Goal: Task Accomplishment & Management: Complete application form

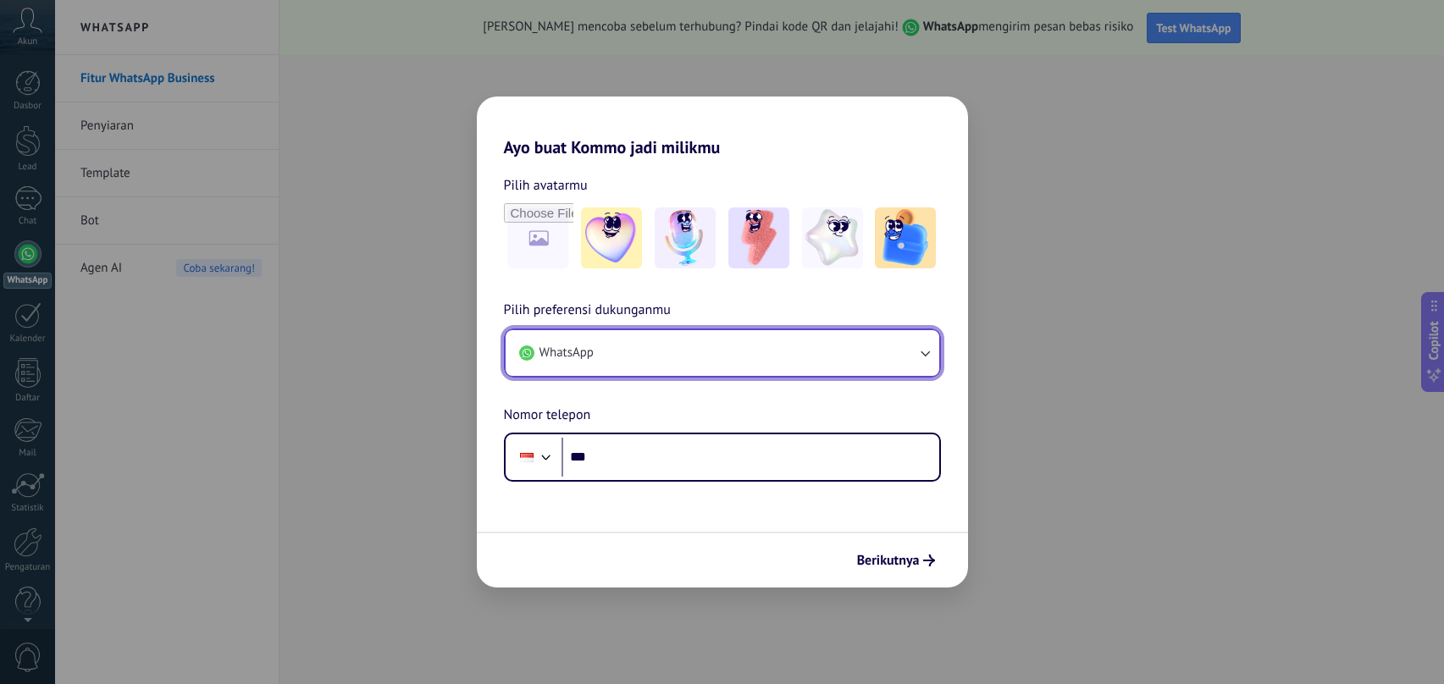
click at [679, 360] on button "WhatsApp" at bounding box center [723, 353] width 434 height 46
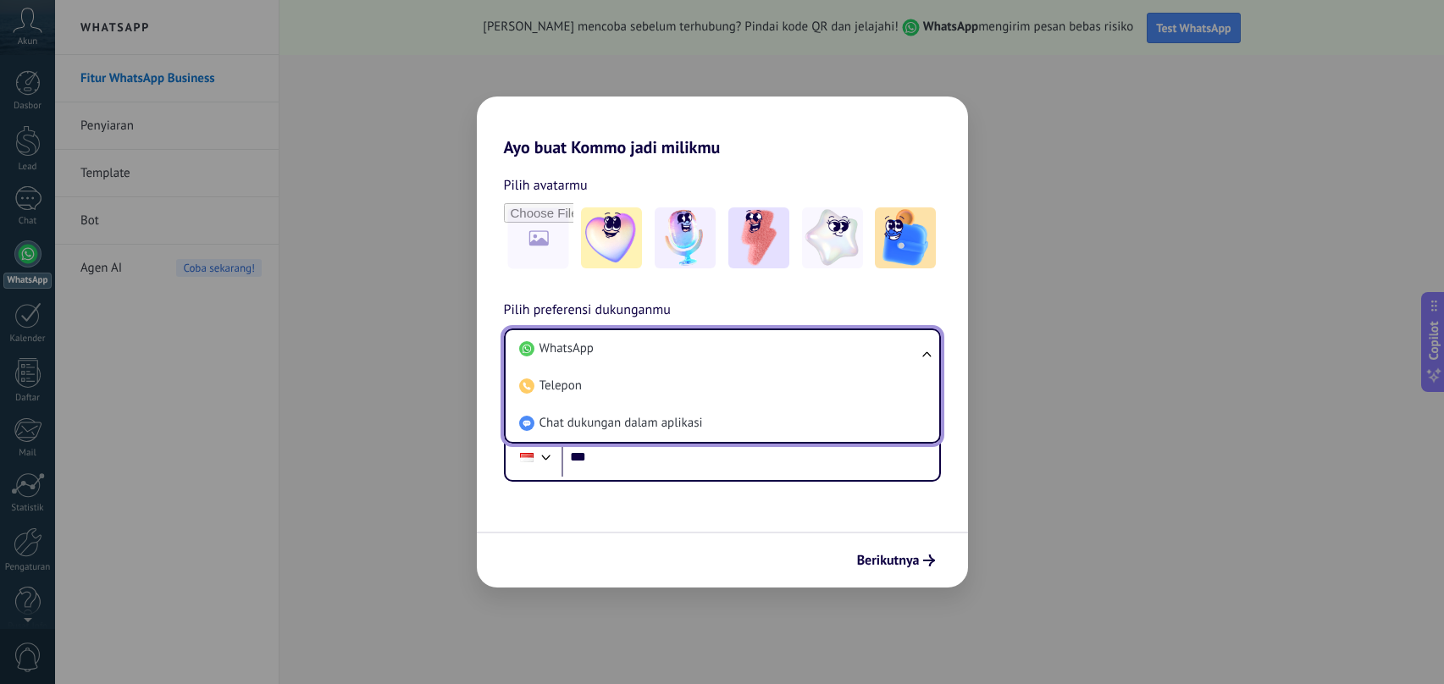
click at [679, 360] on li "WhatsApp" at bounding box center [718, 348] width 413 height 37
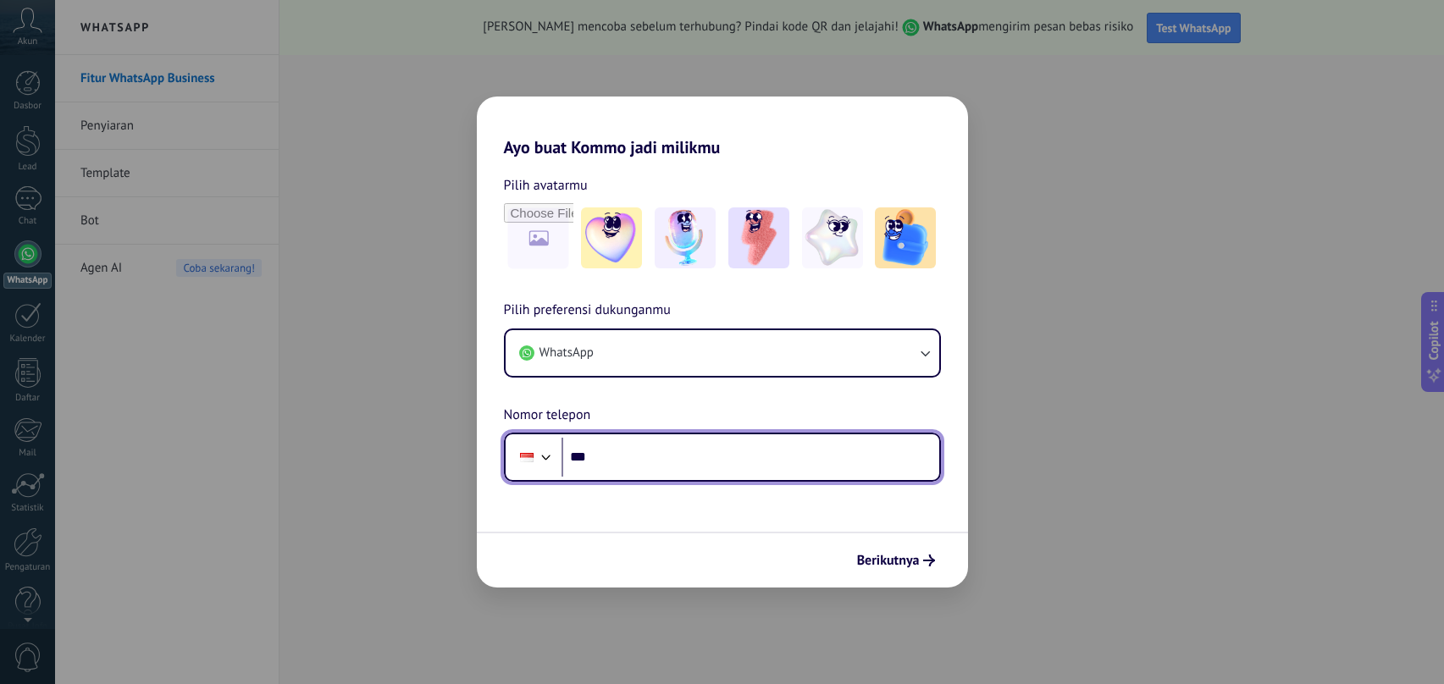
click at [665, 450] on input "***" at bounding box center [750, 457] width 378 height 39
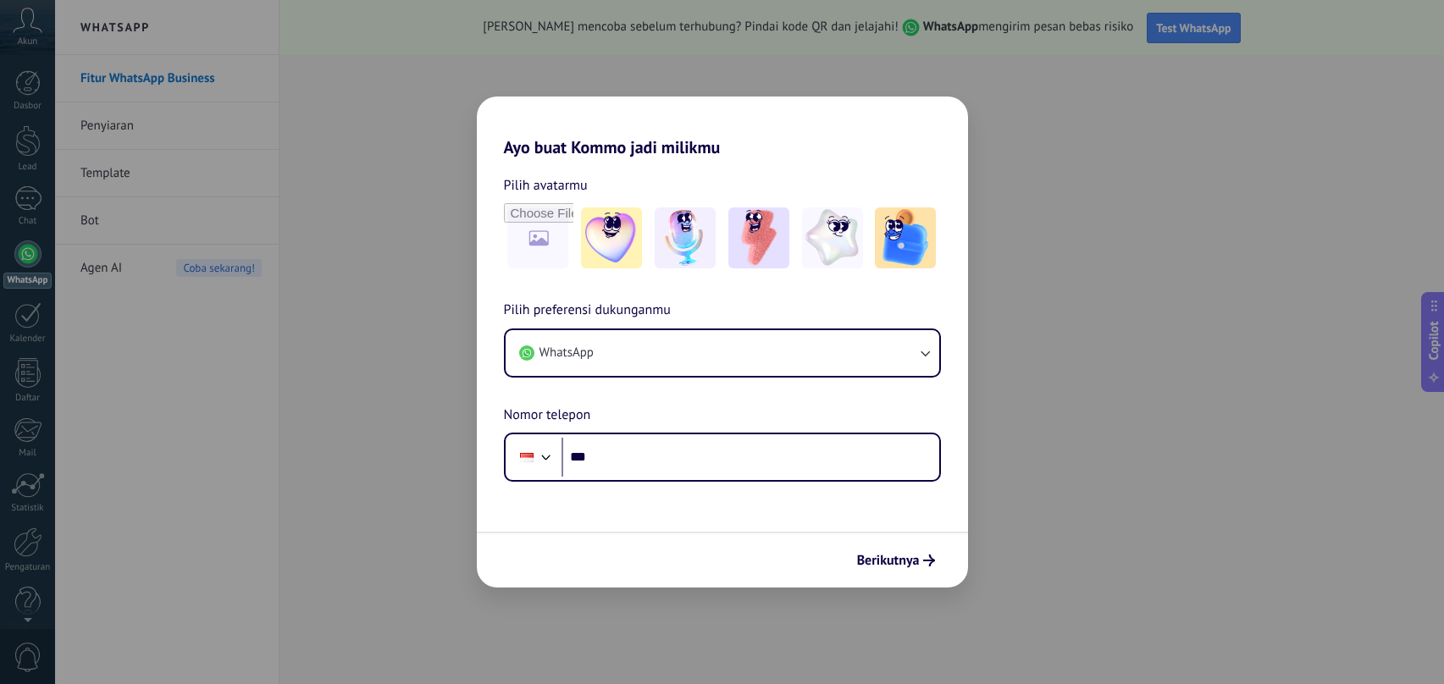
click at [1146, 293] on div "Ayo buat Kommo jadi milikmu Pilih avatarmu Pilih preferensi dukunganmu WhatsApp…" at bounding box center [722, 342] width 1444 height 684
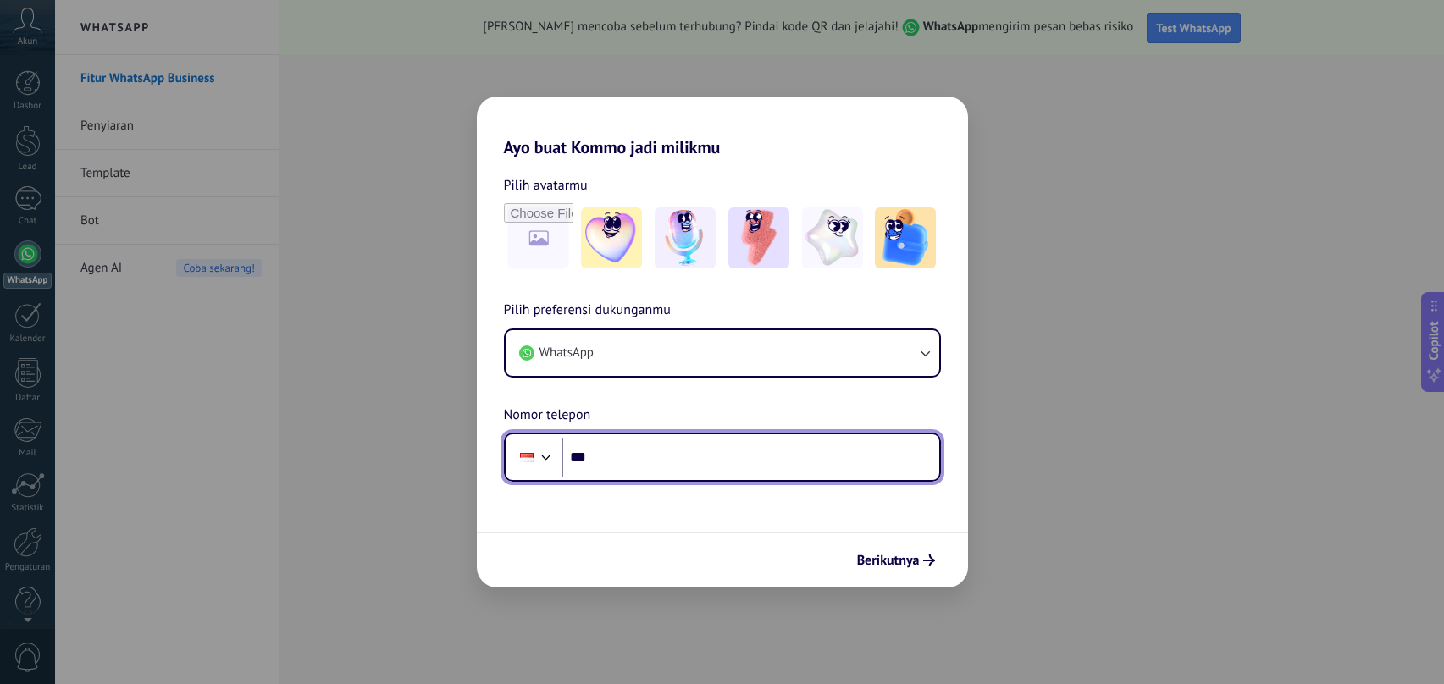
click at [701, 462] on input "***" at bounding box center [750, 457] width 378 height 39
type input "**********"
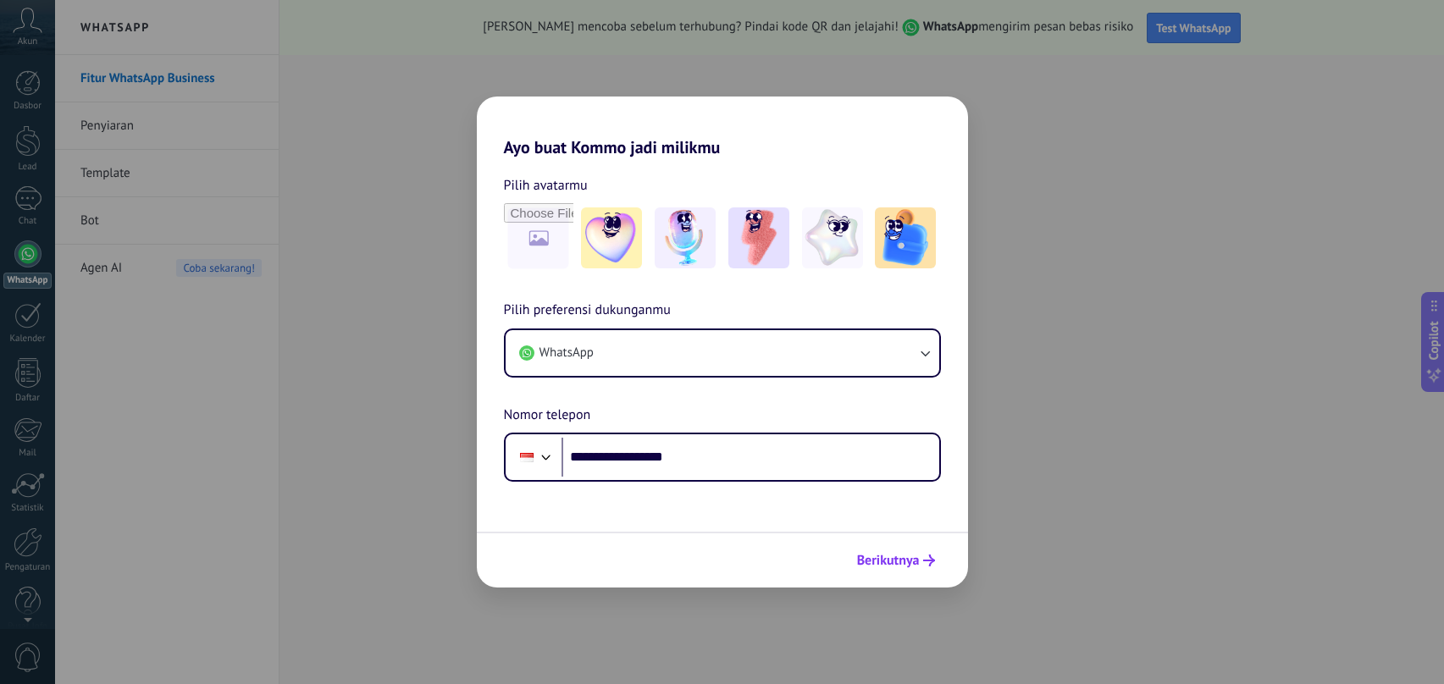
click at [895, 555] on span "Berikutnya" at bounding box center [888, 561] width 63 height 12
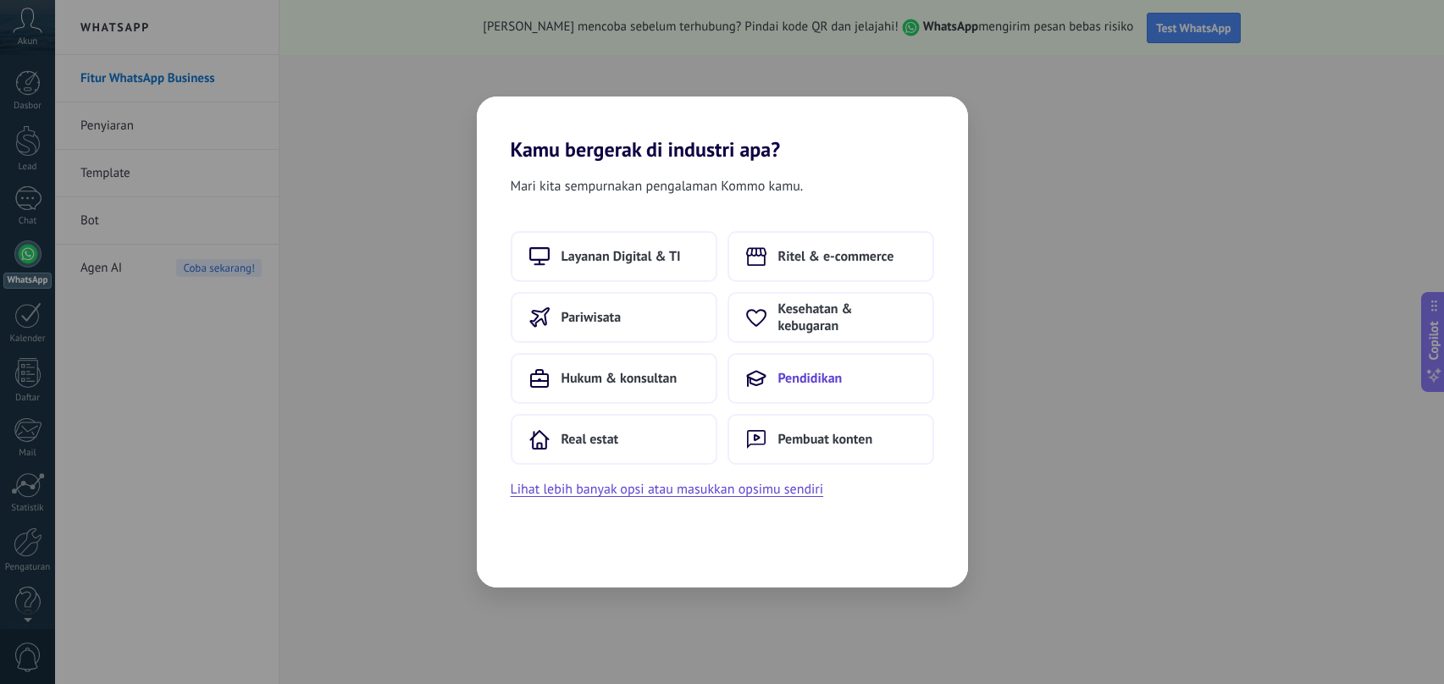
click at [819, 371] on span "Pendidikan" at bounding box center [810, 378] width 64 height 17
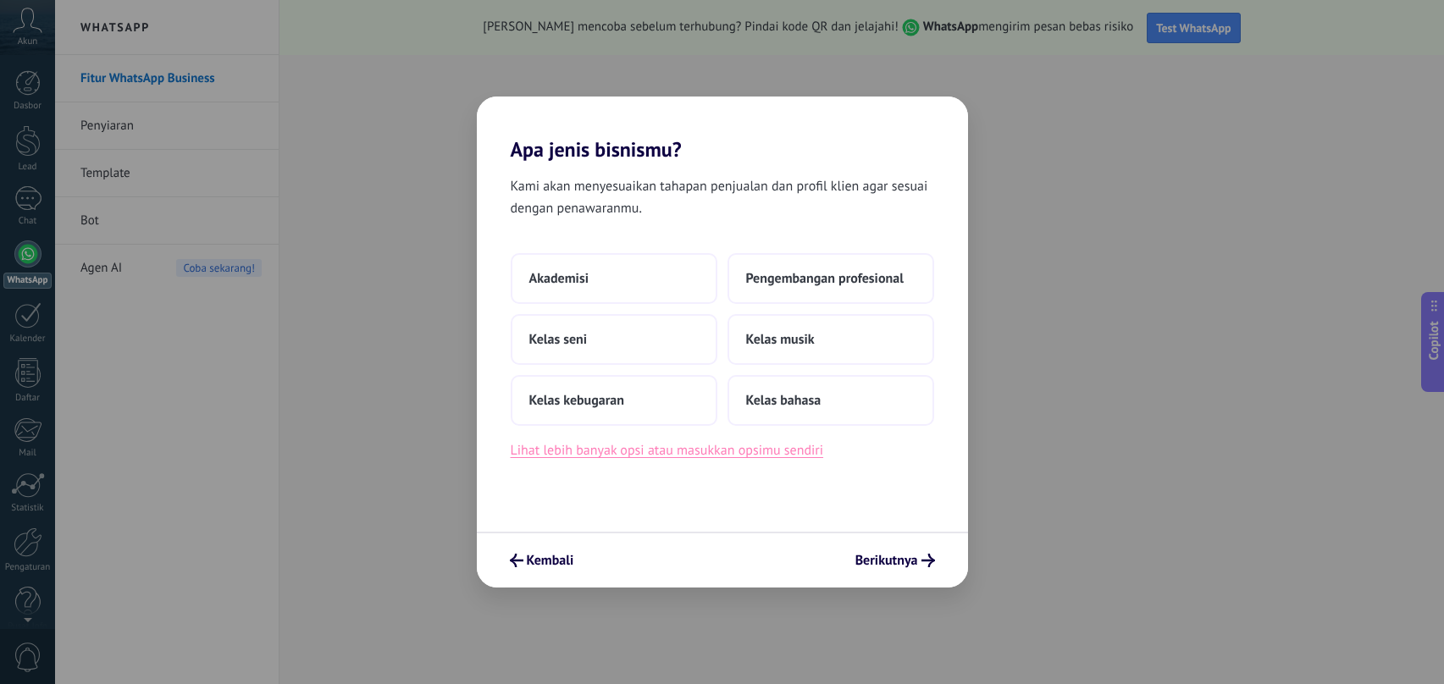
click at [693, 450] on button "Lihat lebih banyak opsi atau masukkan opsimu sendiri" at bounding box center [667, 450] width 313 height 22
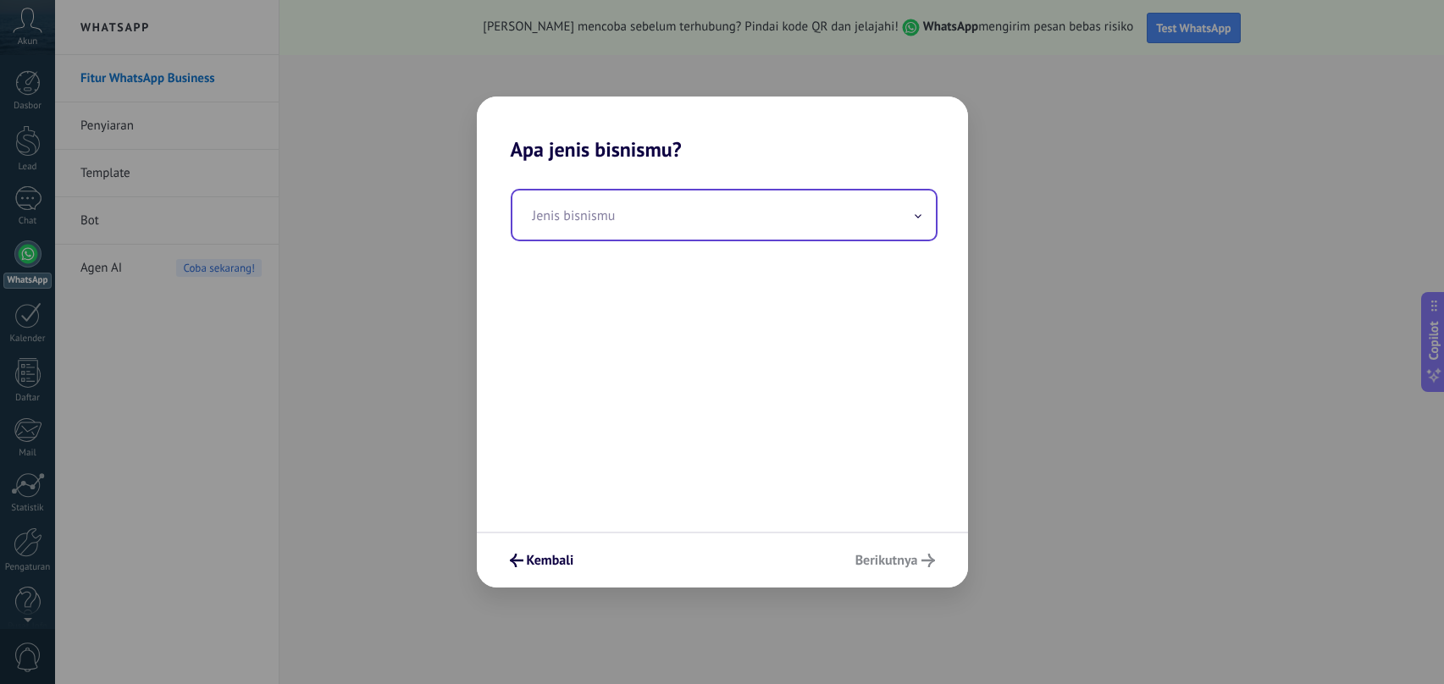
click at [673, 214] on input "text" at bounding box center [723, 215] width 423 height 49
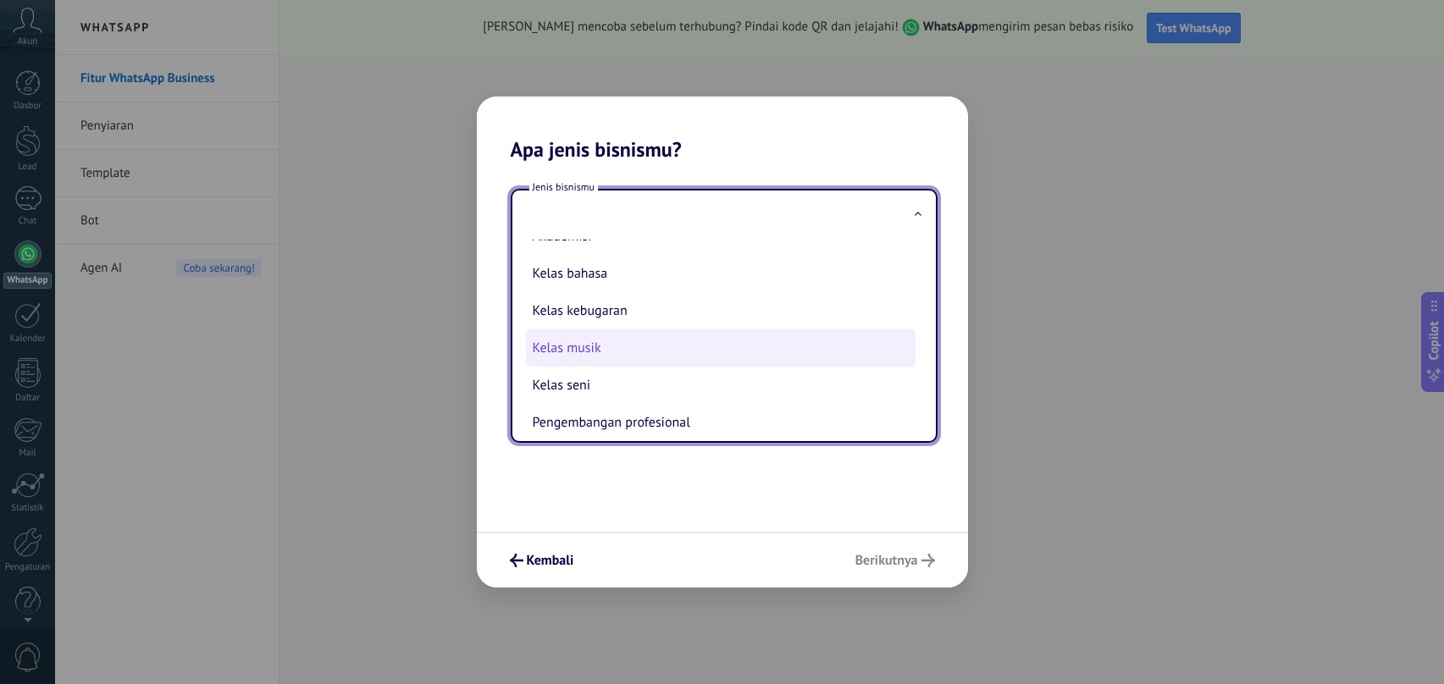
scroll to position [45, 0]
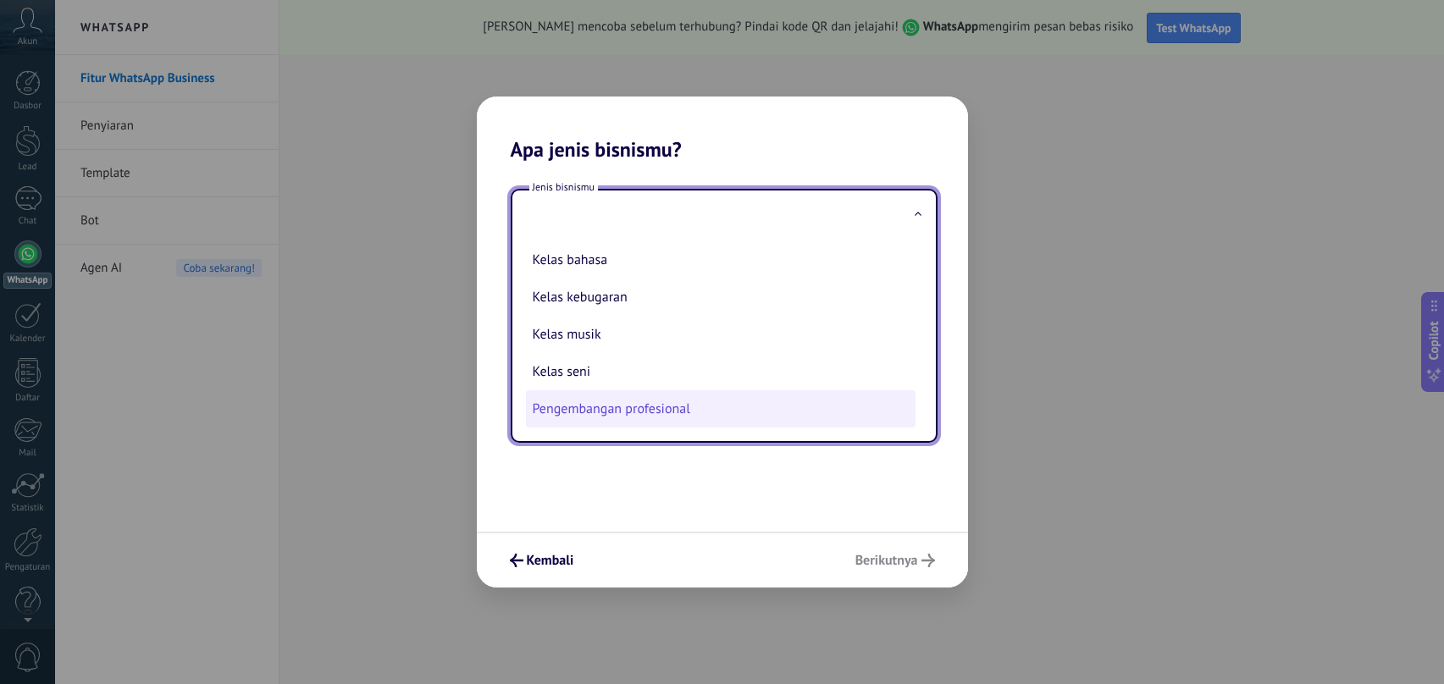
click at [694, 406] on li "Pengembangan profesional" at bounding box center [721, 408] width 390 height 37
type input "**********"
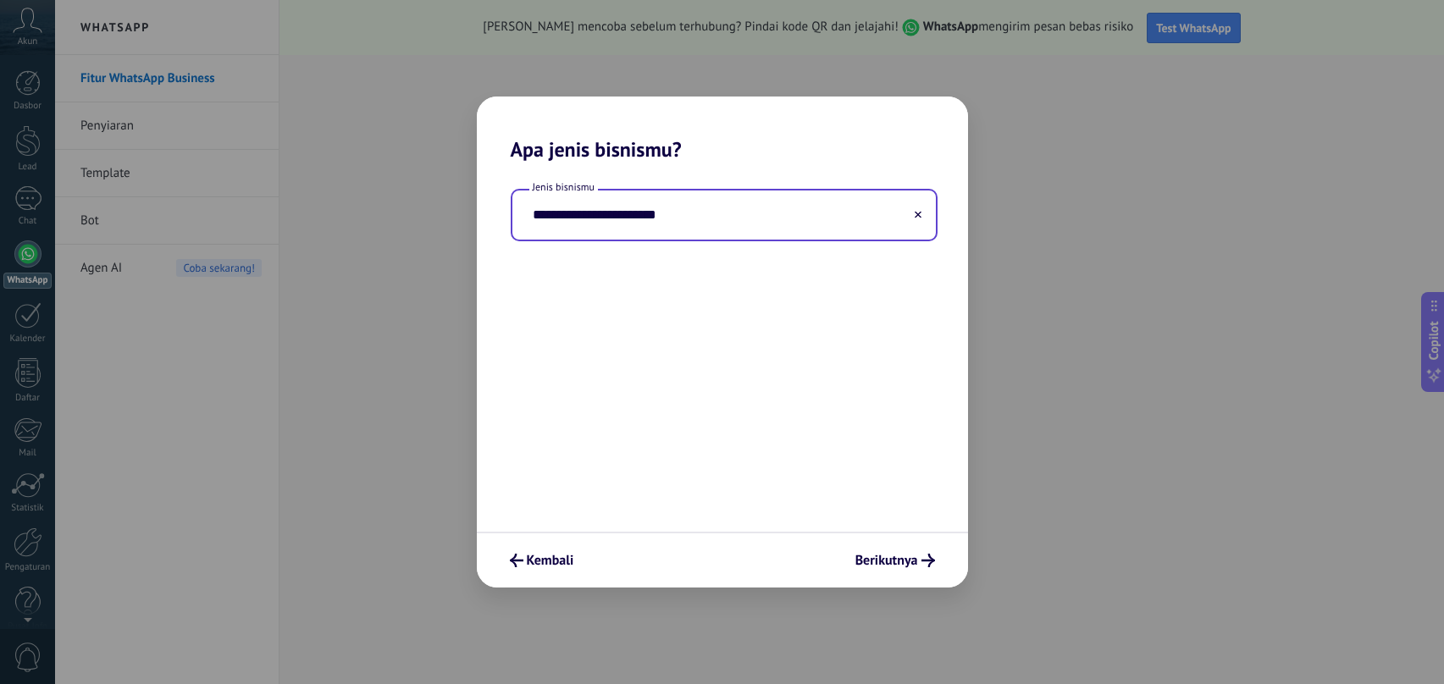
click at [887, 535] on div "Kembali Berikutnya" at bounding box center [722, 560] width 491 height 56
click at [890, 555] on span "Berikutnya" at bounding box center [886, 561] width 63 height 12
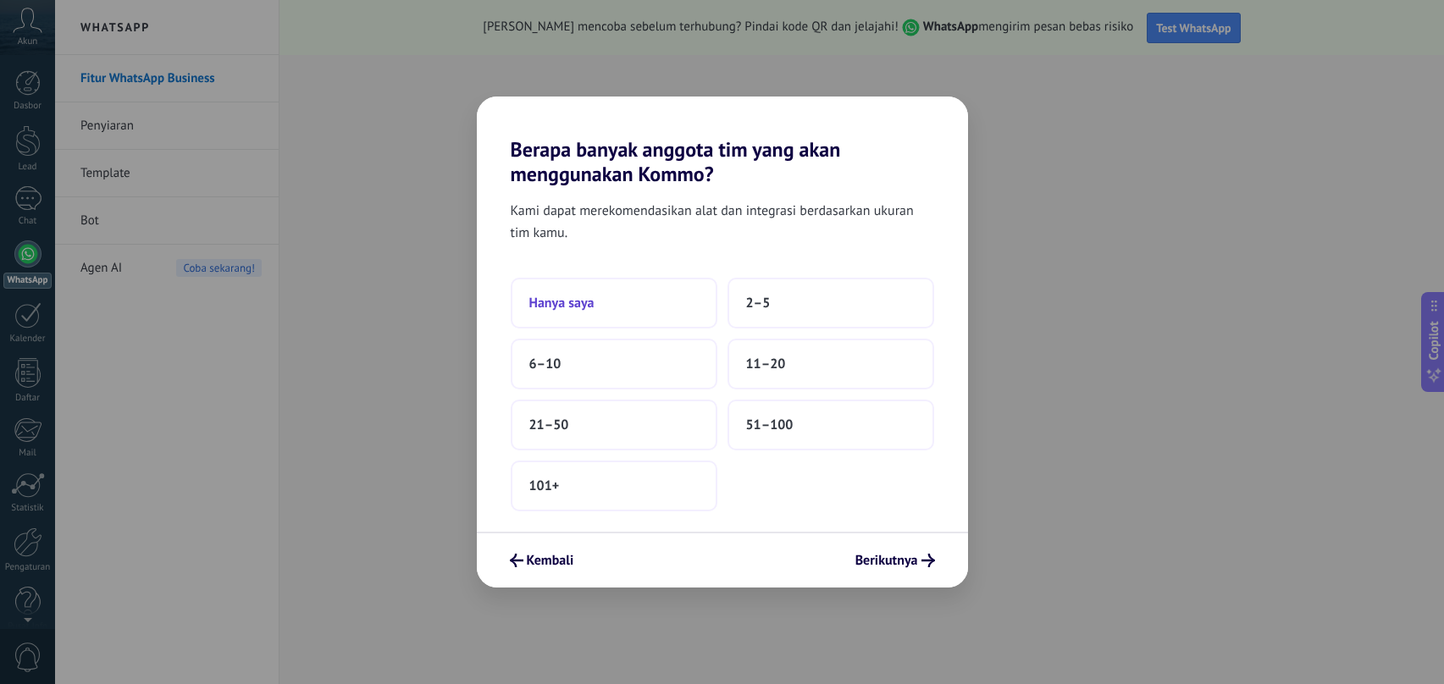
click at [638, 297] on button "Hanya saya" at bounding box center [614, 303] width 207 height 51
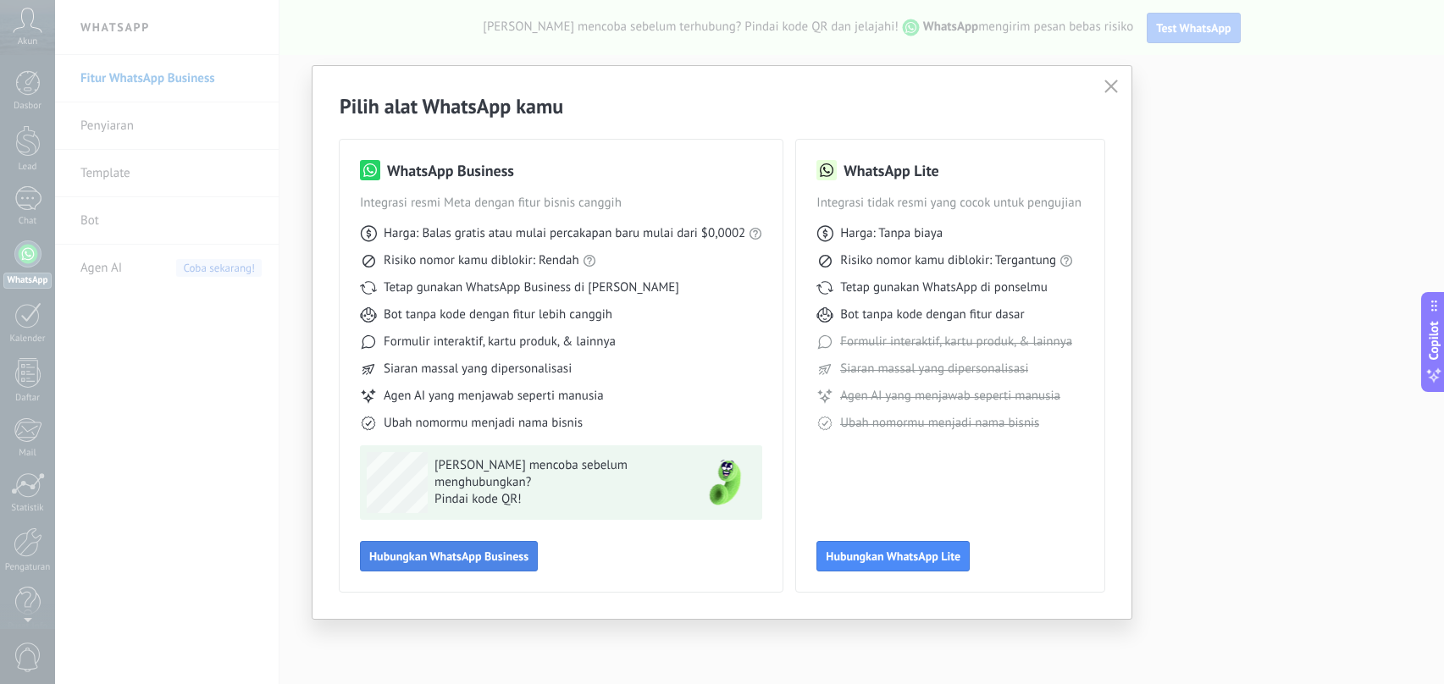
click at [477, 561] on span "Hubungkan WhatsApp Business" at bounding box center [448, 556] width 159 height 12
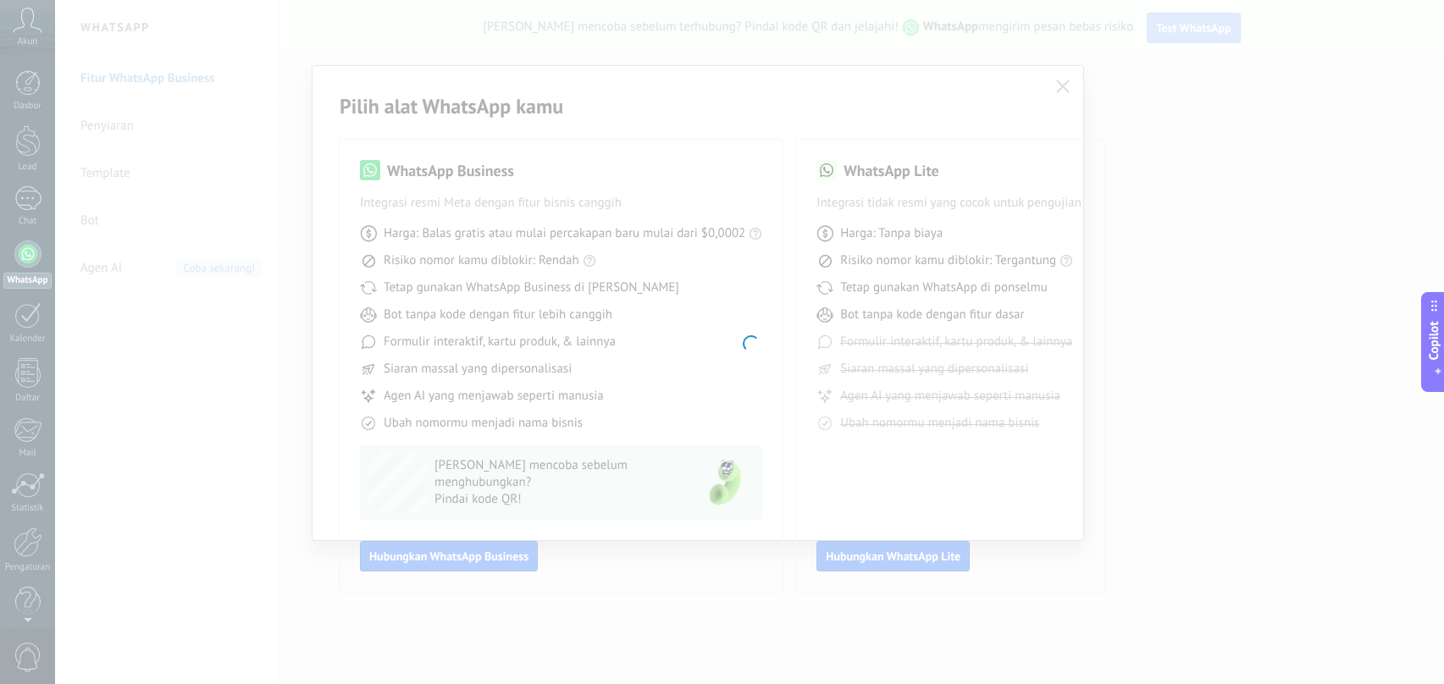
click at [875, 268] on div at bounding box center [749, 342] width 1389 height 684
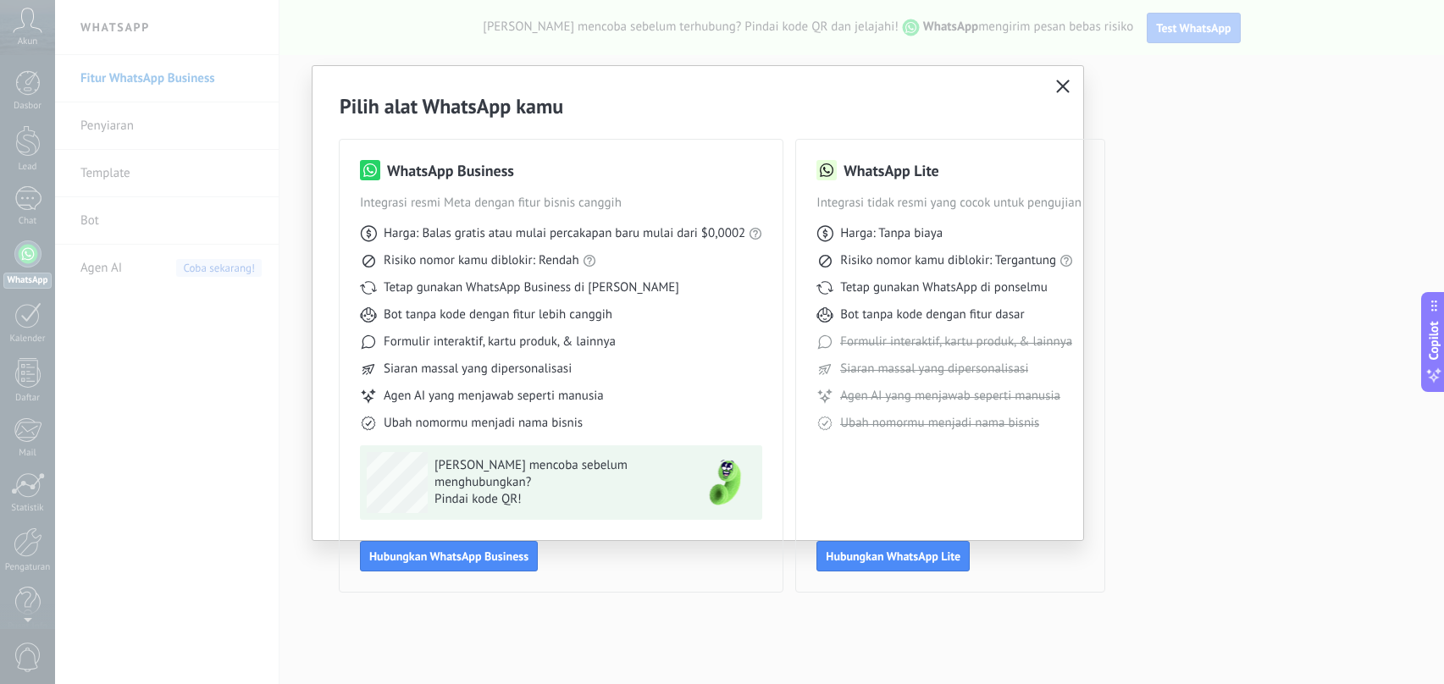
click at [1058, 85] on icon "button" at bounding box center [1063, 87] width 14 height 14
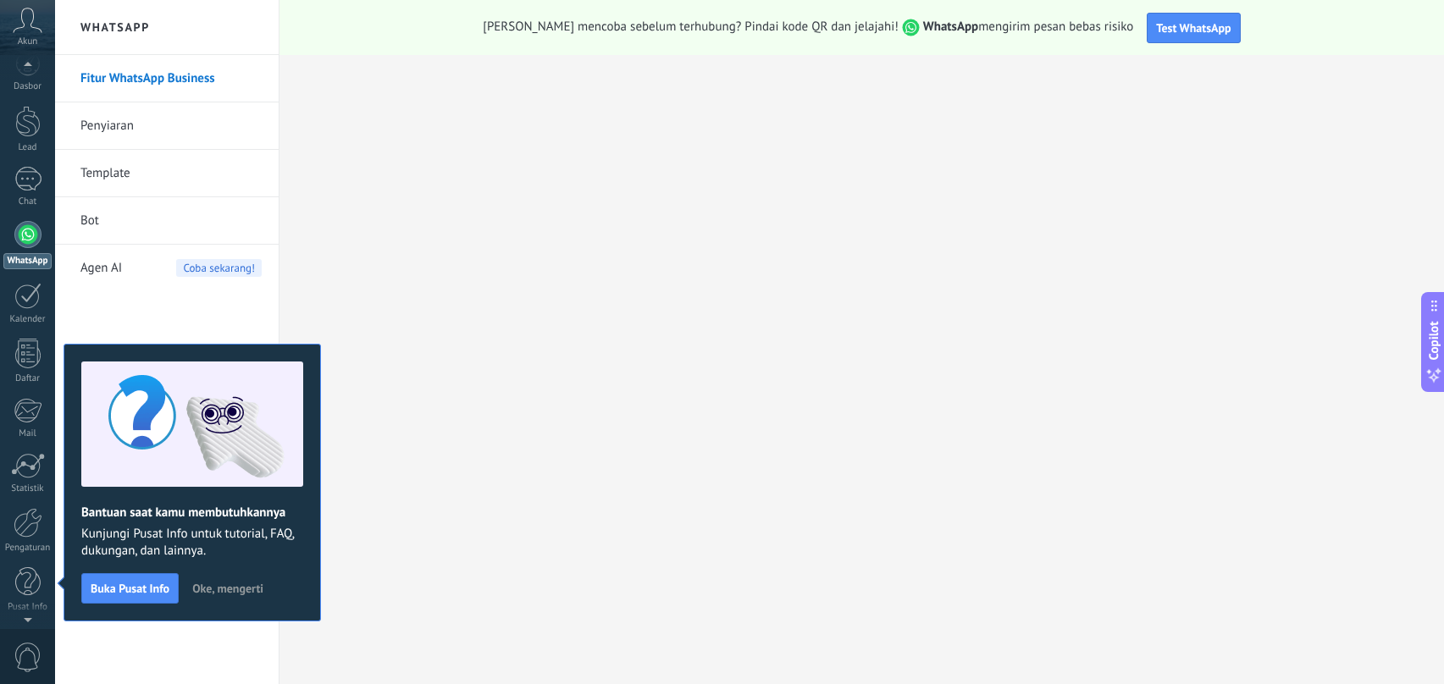
scroll to position [0, 0]
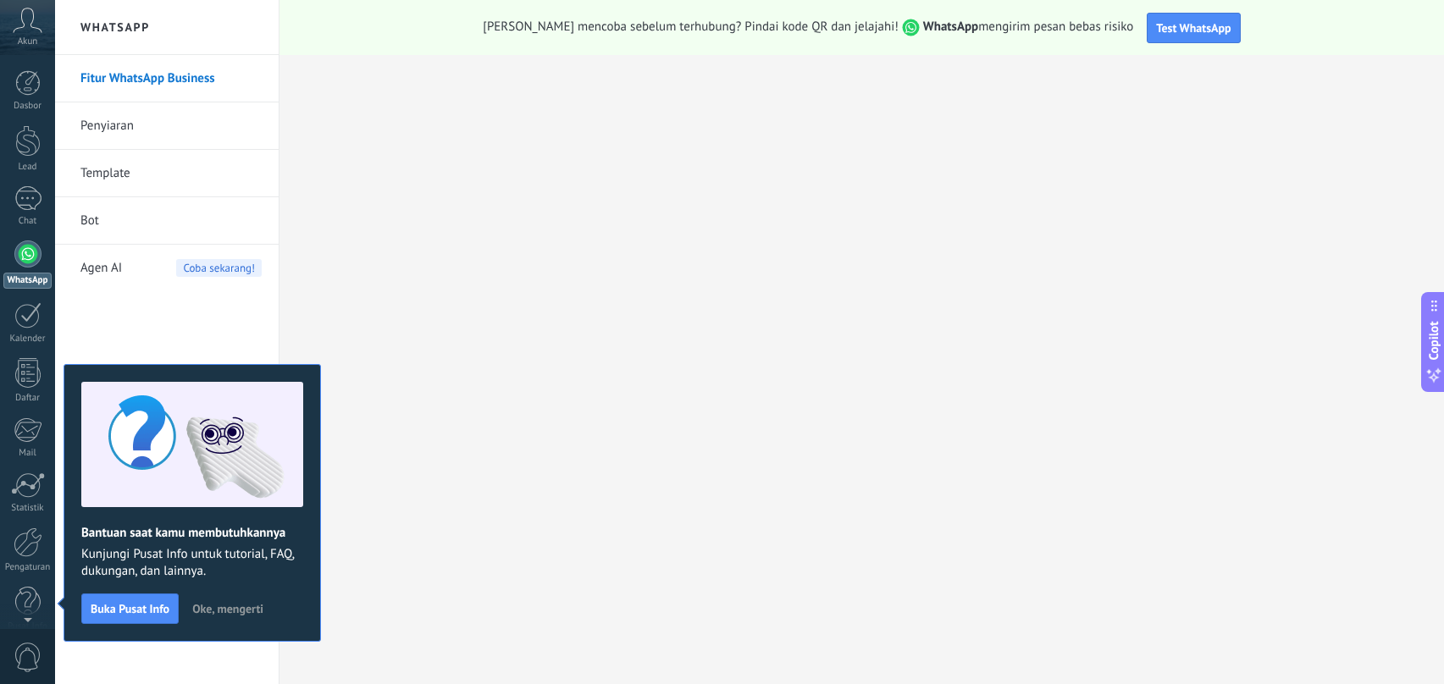
click at [241, 615] on button "Oke, mengerti" at bounding box center [228, 608] width 86 height 25
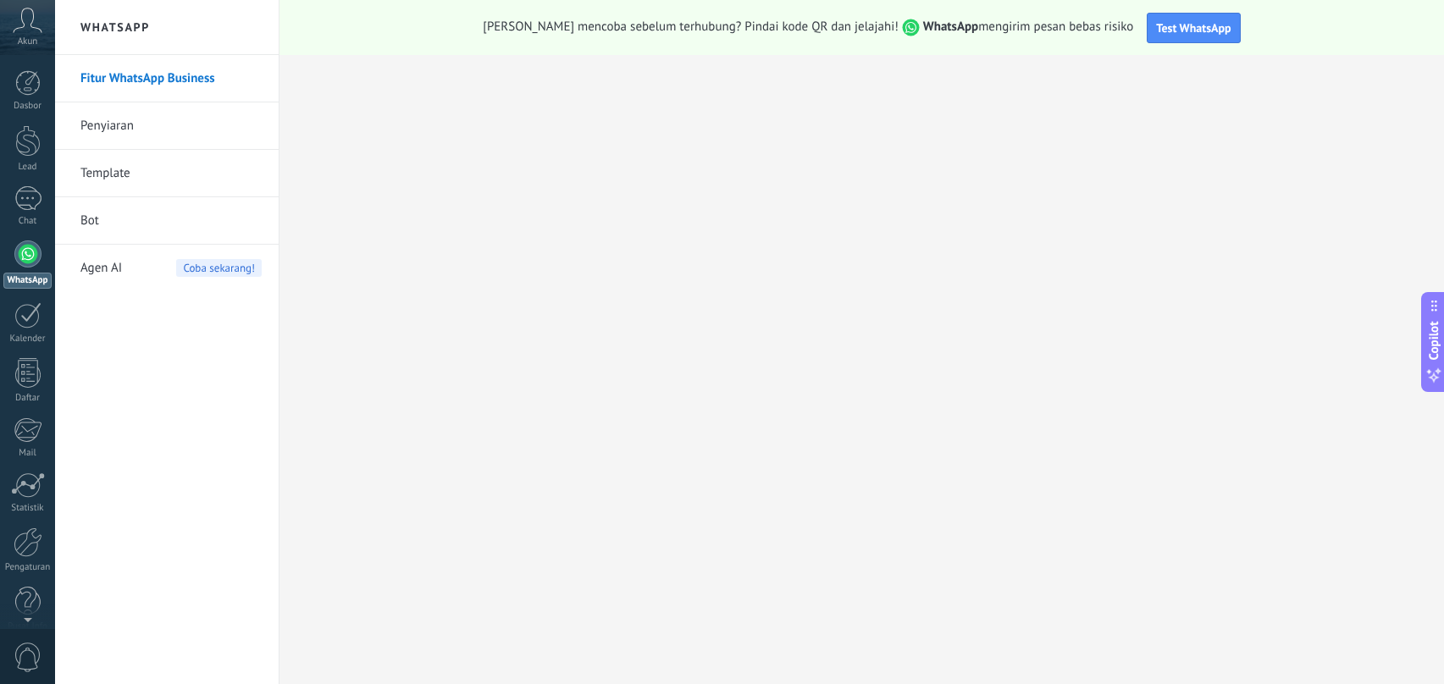
click at [111, 165] on link "Template" at bounding box center [170, 173] width 181 height 47
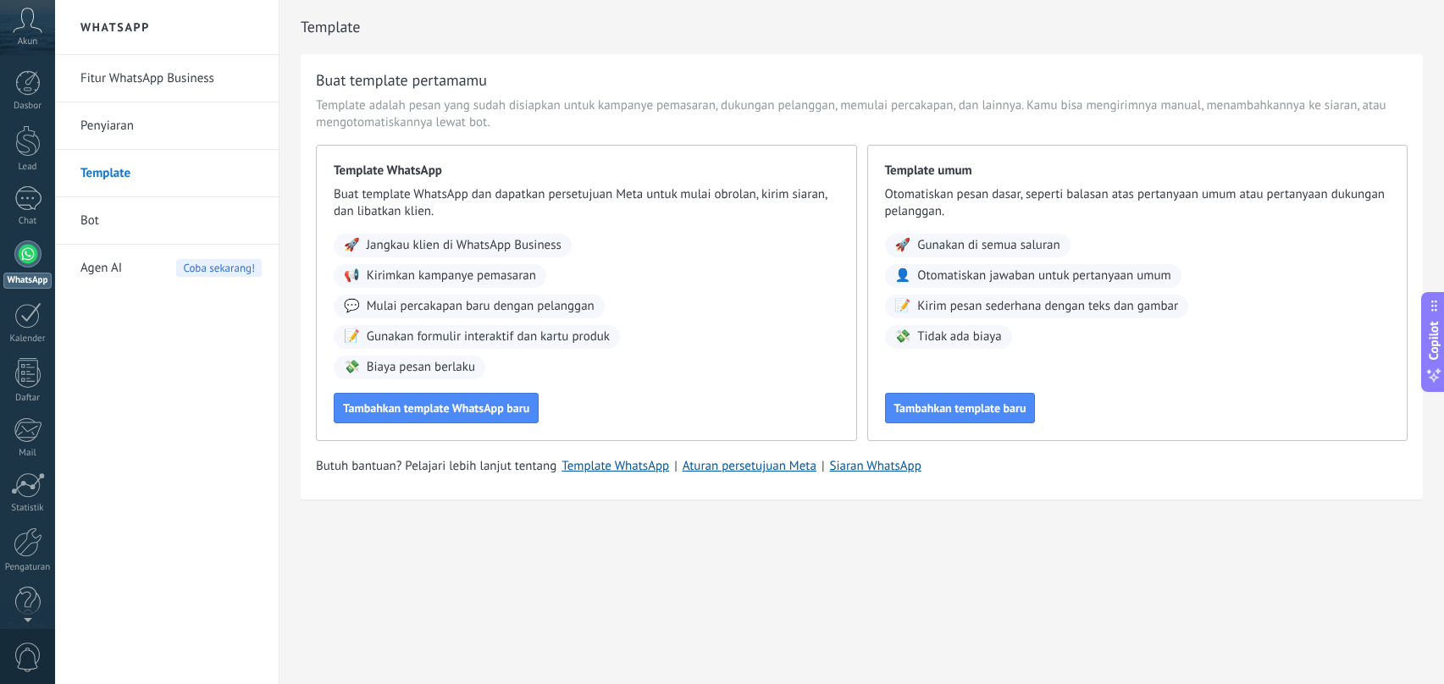
click at [36, 22] on icon at bounding box center [28, 20] width 30 height 25
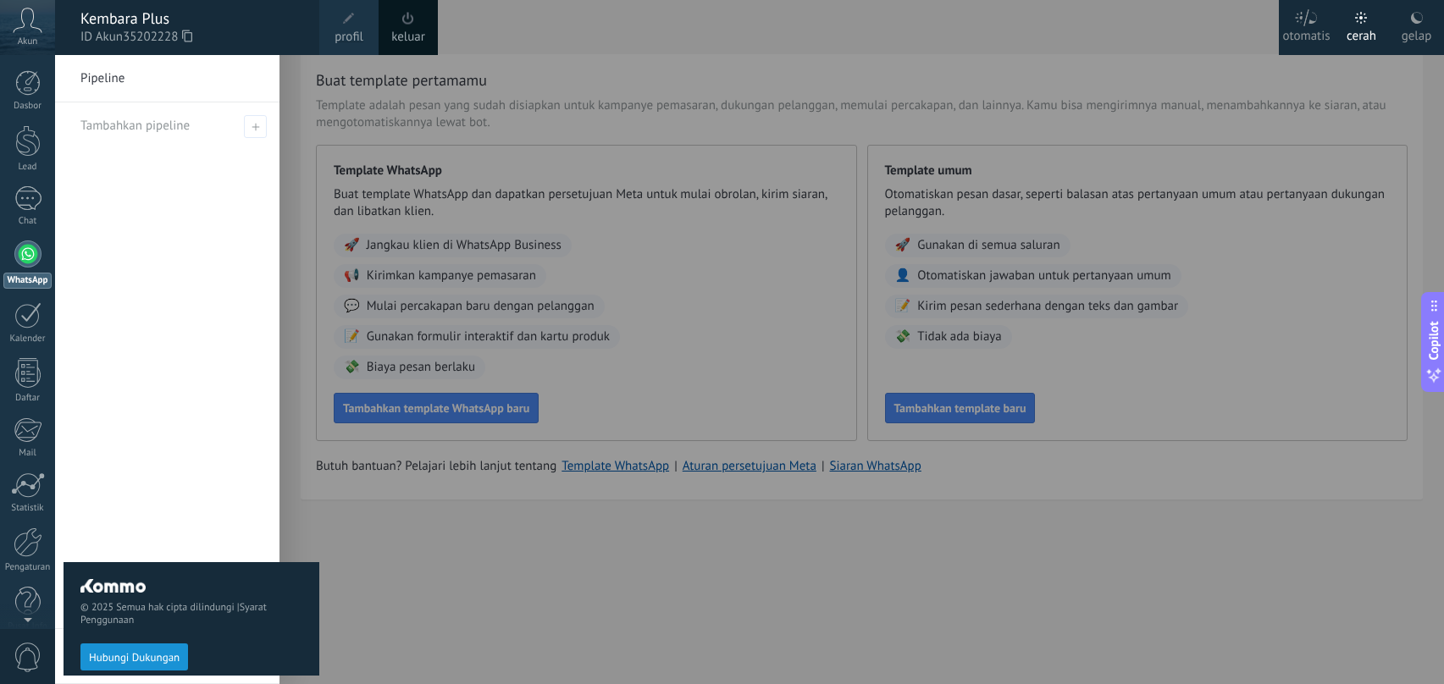
click at [159, 124] on div "© 2025 Semua hak cipta dilindungi | Syarat Penggunaan Hubungi Dukungan" at bounding box center [192, 369] width 256 height 629
click at [43, 87] on link "Dasbor" at bounding box center [27, 90] width 55 height 41
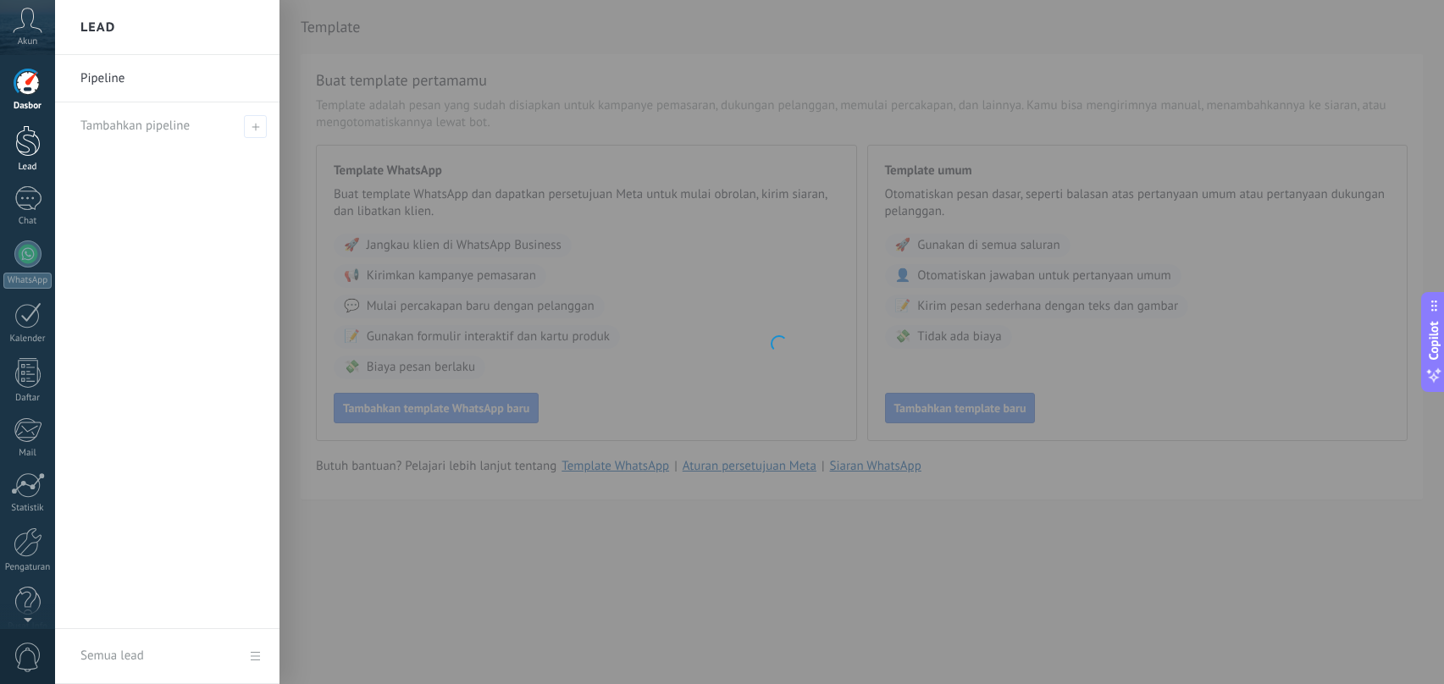
click at [39, 142] on div at bounding box center [27, 140] width 25 height 31
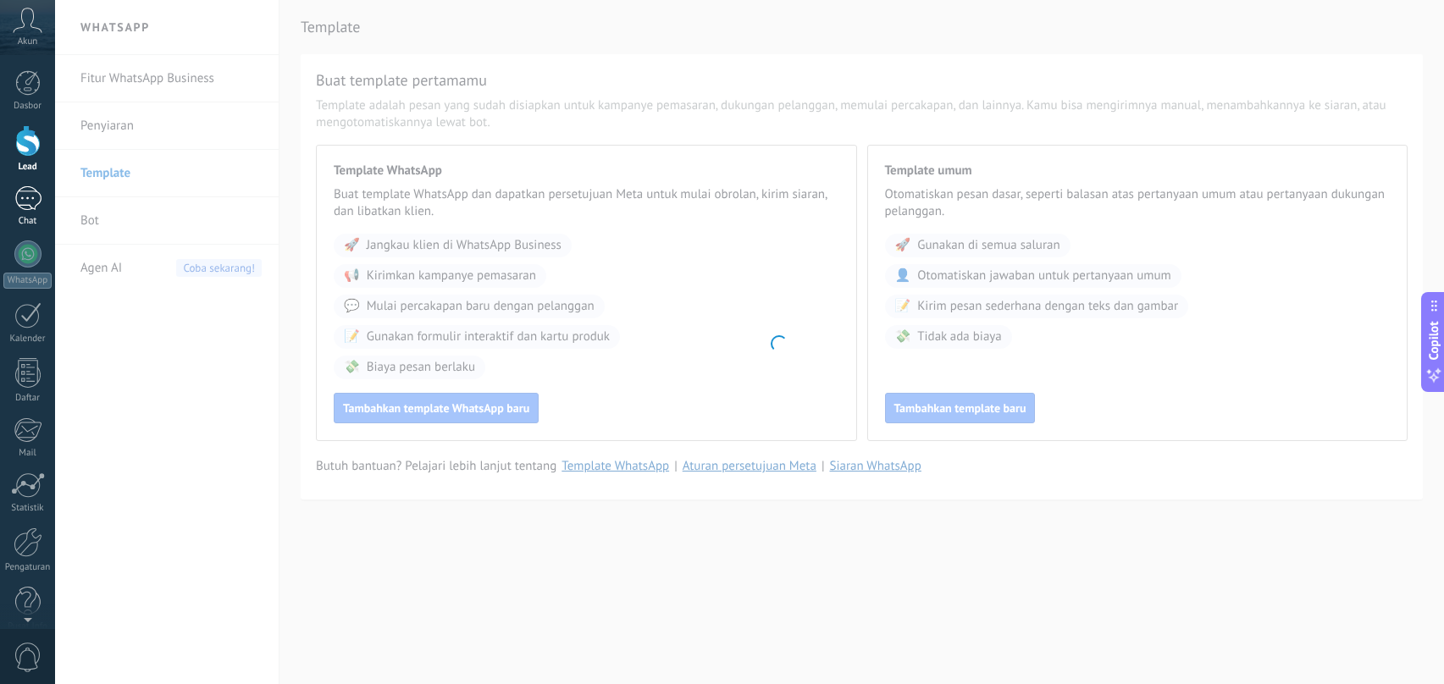
click at [30, 201] on div at bounding box center [27, 198] width 27 height 25
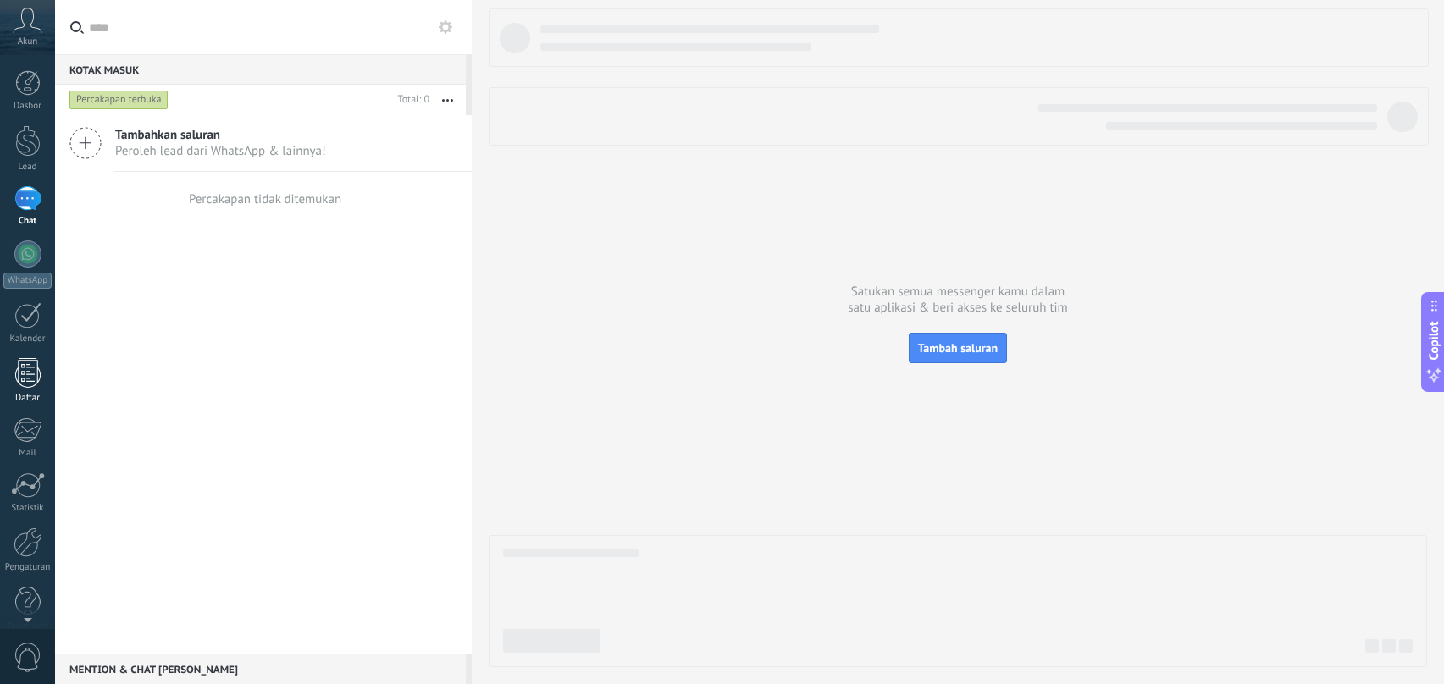
click at [43, 371] on link "Daftar" at bounding box center [27, 381] width 55 height 46
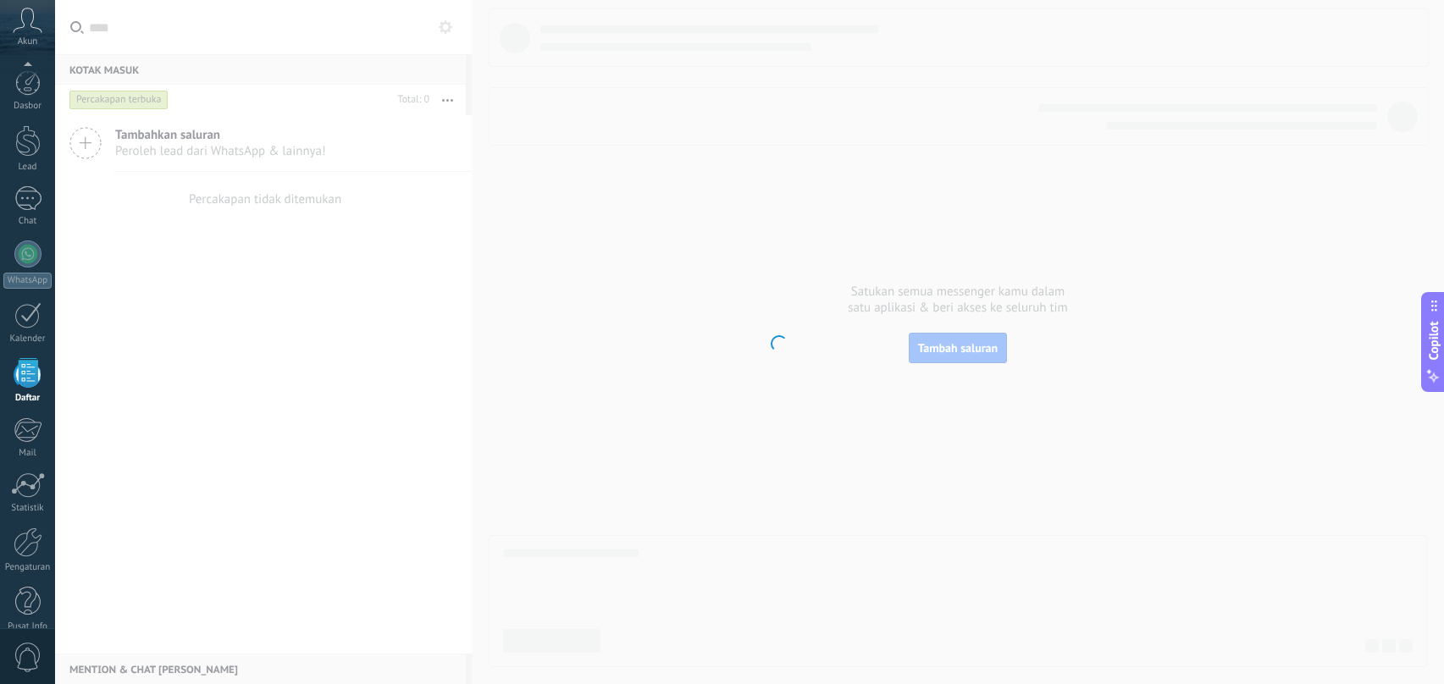
scroll to position [19, 0]
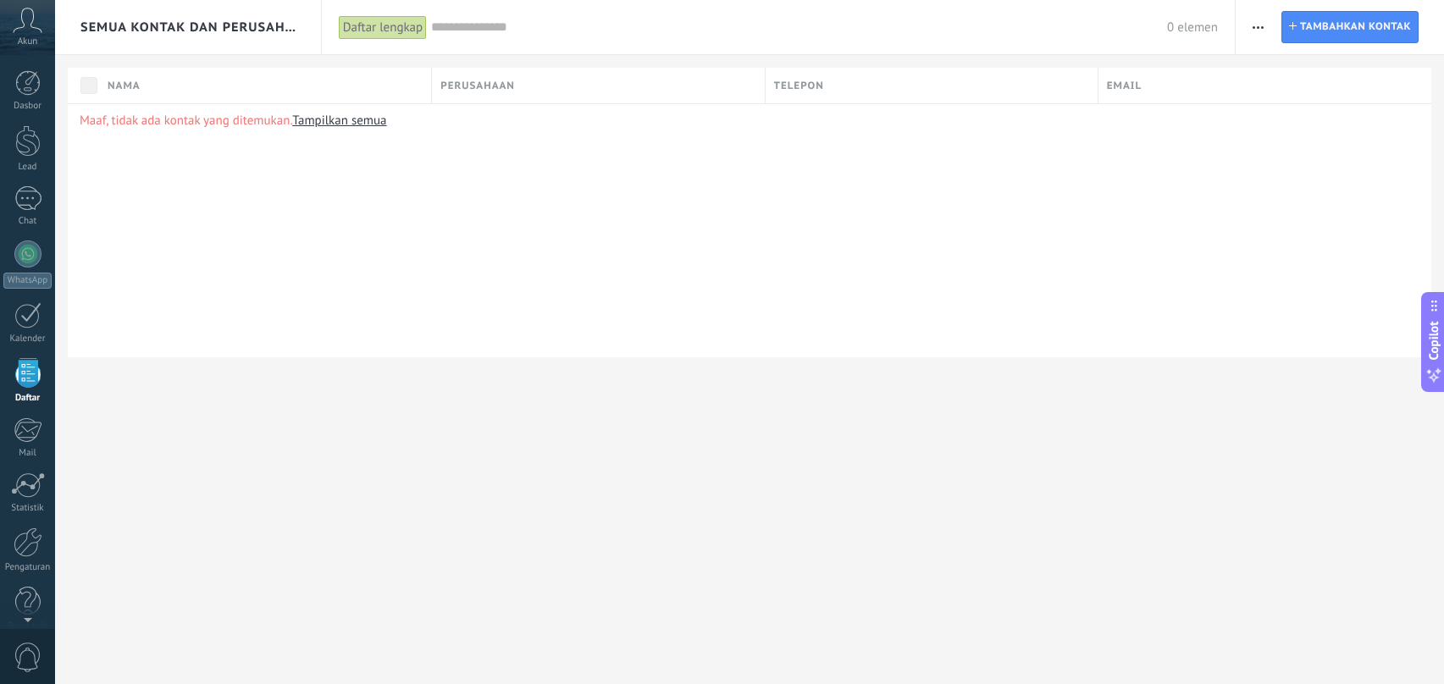
click at [25, 10] on icon at bounding box center [28, 20] width 30 height 25
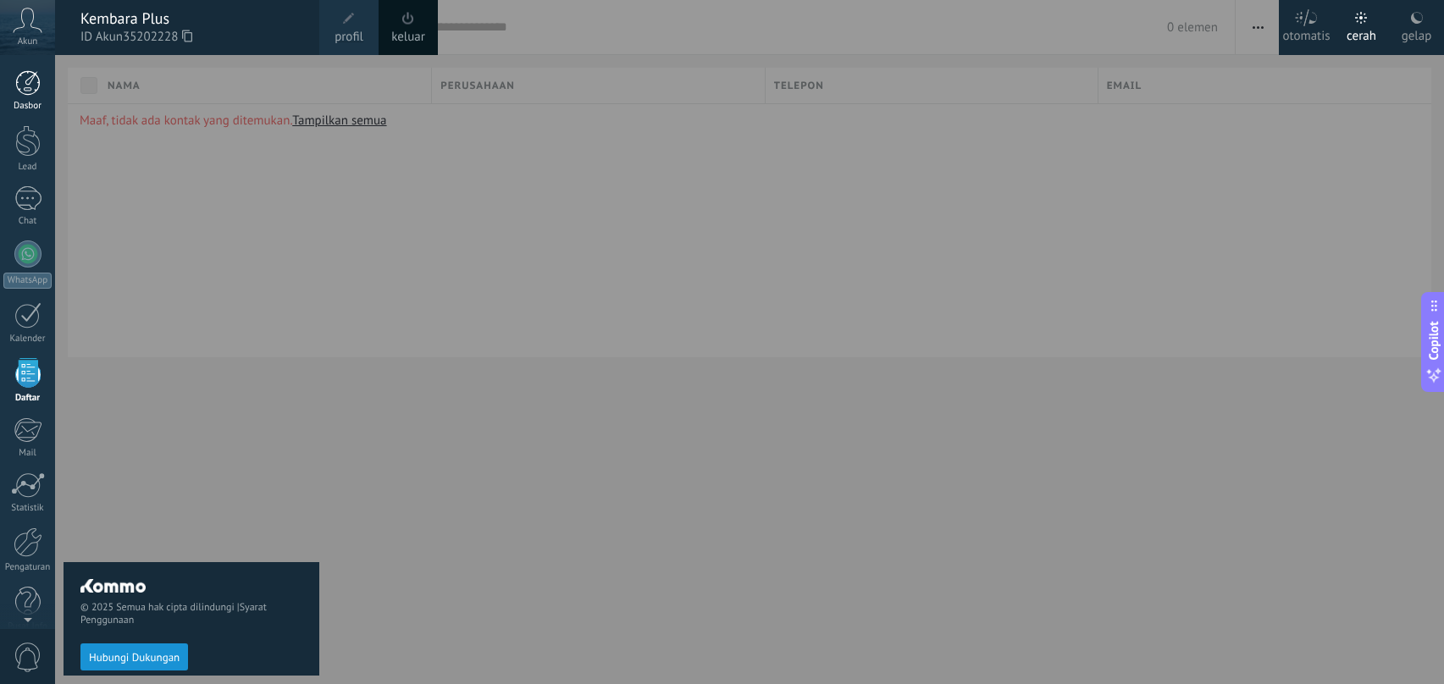
click at [36, 78] on div at bounding box center [27, 82] width 25 height 25
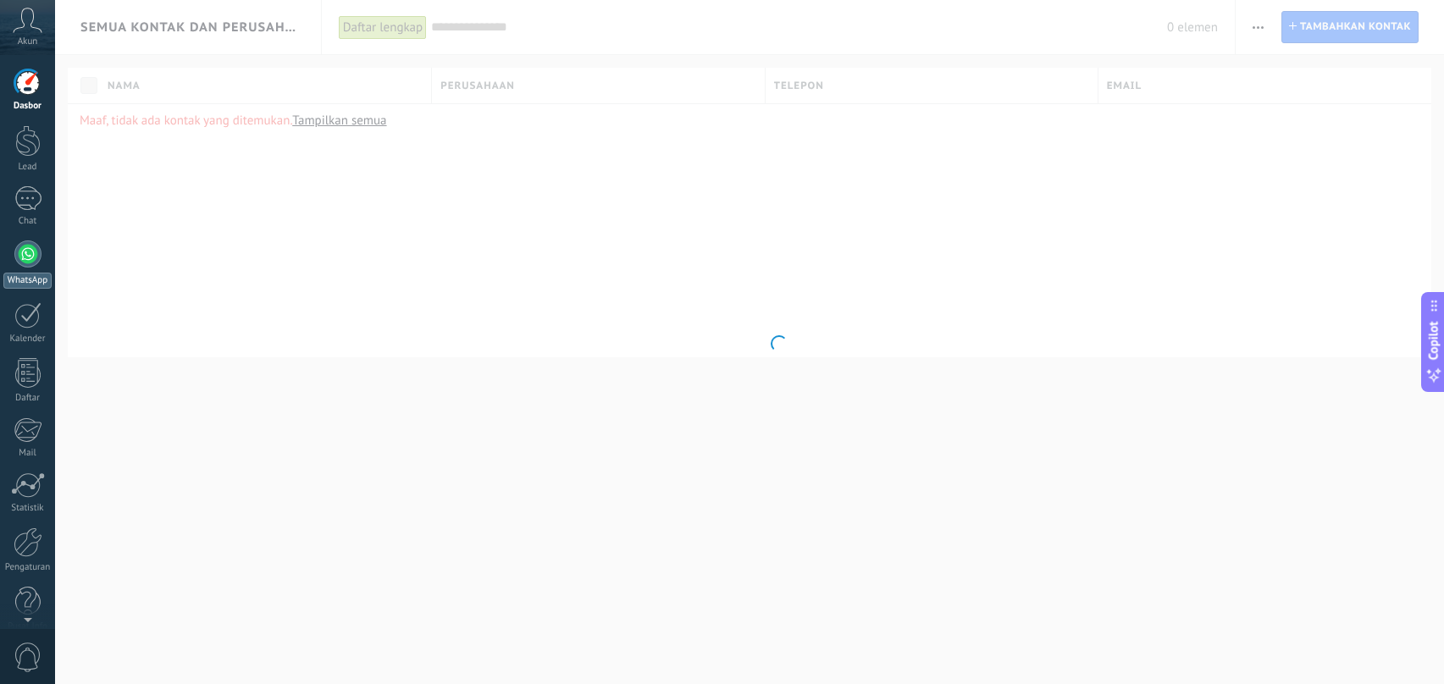
click at [31, 265] on div at bounding box center [27, 253] width 27 height 27
click at [1262, 323] on body ".abccls-1,.abccls-2{fill-rule:evenodd}.abccls-2{fill:#fff} .abfcls-1{fill:none}…" at bounding box center [722, 342] width 1444 height 684
